Goal: Information Seeking & Learning: Learn about a topic

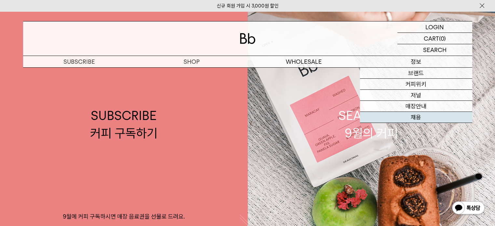
click at [418, 114] on link "채용" at bounding box center [416, 117] width 112 height 11
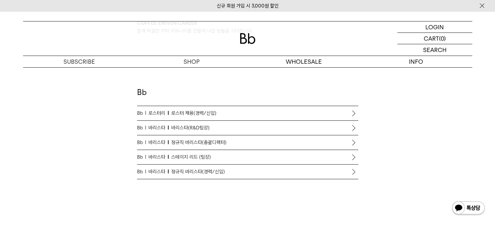
scroll to position [390, 0]
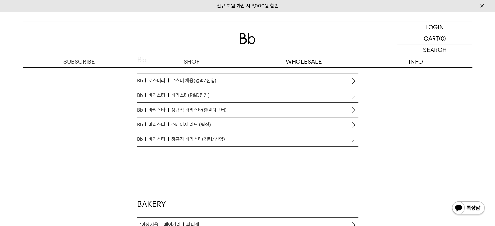
click at [213, 140] on span "정규직 바리스타(경력/신입)" at bounding box center [198, 139] width 54 height 8
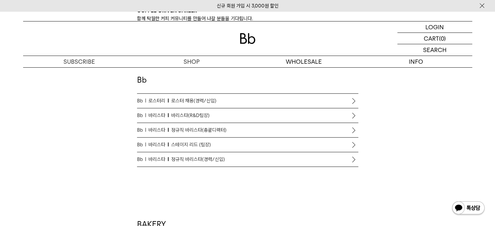
click at [199, 144] on span "스테이지 리드 (팀장)" at bounding box center [191, 145] width 40 height 8
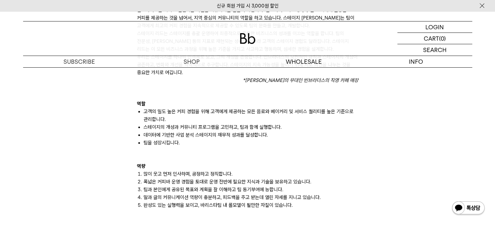
scroll to position [455, 0]
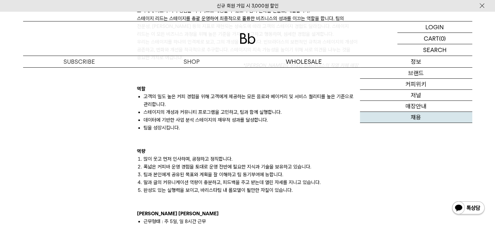
click at [406, 115] on link "채용" at bounding box center [416, 117] width 112 height 11
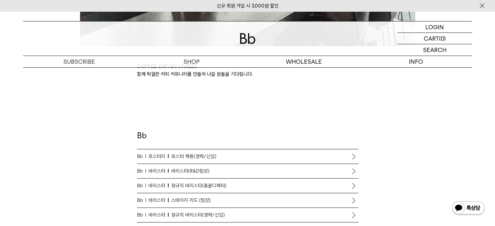
scroll to position [358, 0]
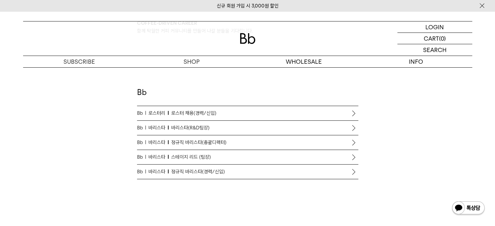
click at [221, 168] on span "정규직 바리스타(경력/신입)" at bounding box center [198, 172] width 54 height 8
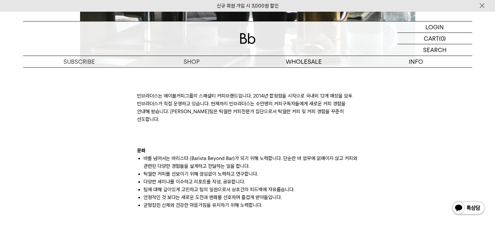
scroll to position [325, 0]
